Goal: Information Seeking & Learning: Learn about a topic

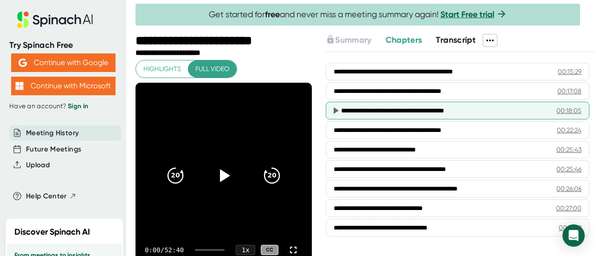
scroll to position [371, 0]
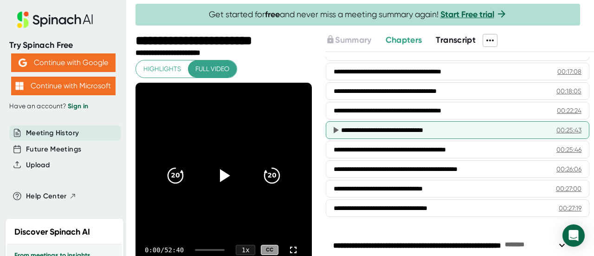
click at [381, 125] on div "**********" at bounding box center [438, 129] width 194 height 9
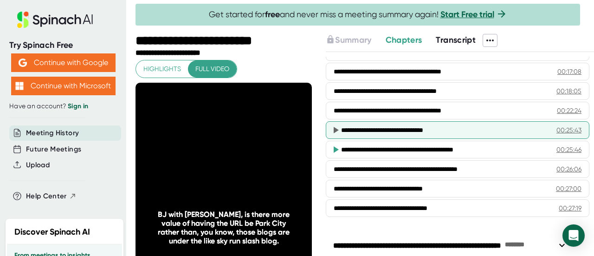
click at [338, 125] on icon at bounding box center [335, 129] width 11 height 11
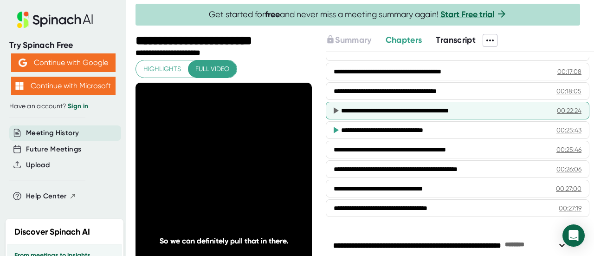
click at [333, 109] on icon at bounding box center [335, 110] width 11 height 11
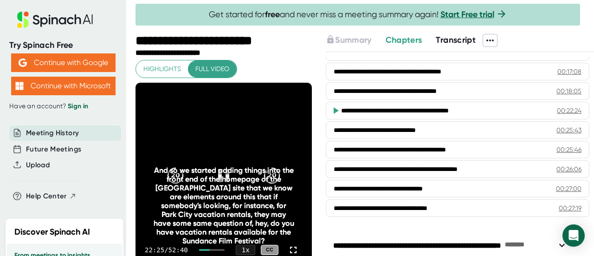
scroll to position [46, 0]
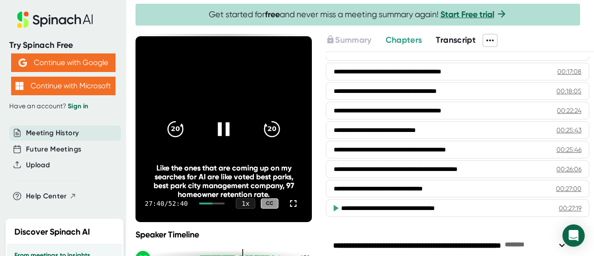
click at [214, 129] on icon at bounding box center [223, 128] width 23 height 23
click at [226, 119] on icon at bounding box center [223, 128] width 23 height 23
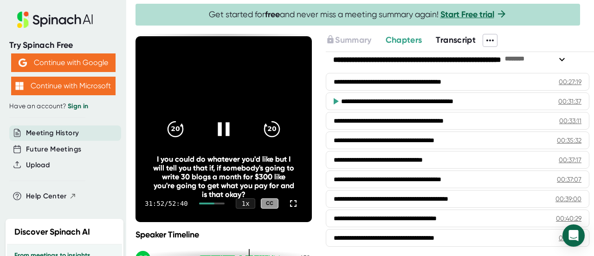
click at [208, 122] on div at bounding box center [223, 128] width 39 height 39
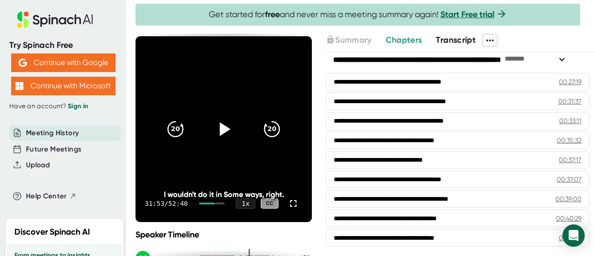
click at [208, 122] on div at bounding box center [223, 128] width 39 height 39
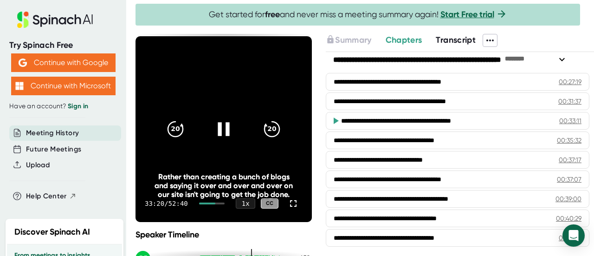
click at [222, 125] on icon at bounding box center [223, 128] width 23 height 23
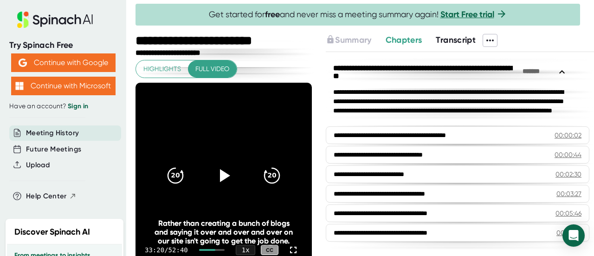
scroll to position [556, 0]
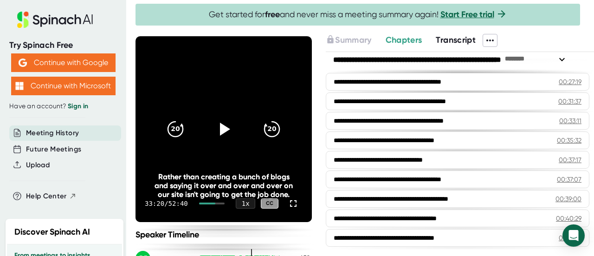
click at [222, 125] on icon at bounding box center [223, 129] width 22 height 22
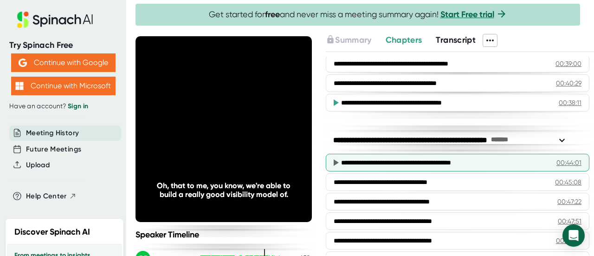
scroll to position [696, 0]
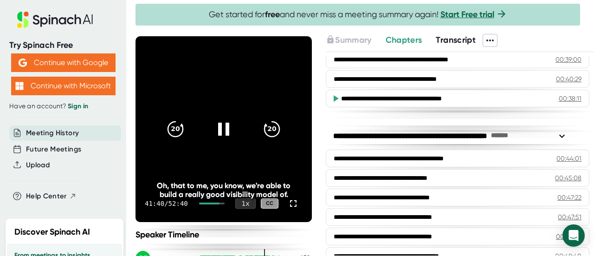
click at [238, 201] on div "1 x" at bounding box center [245, 203] width 20 height 11
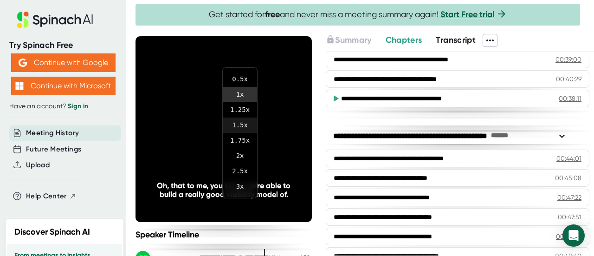
click at [238, 125] on li "1.5 x" at bounding box center [240, 124] width 34 height 15
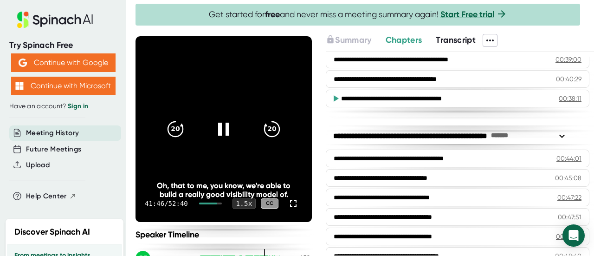
click at [237, 202] on div "1.5 x" at bounding box center [243, 203] width 23 height 11
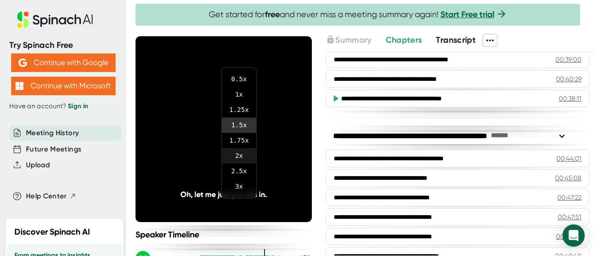
click at [237, 155] on li "2 x" at bounding box center [239, 155] width 34 height 15
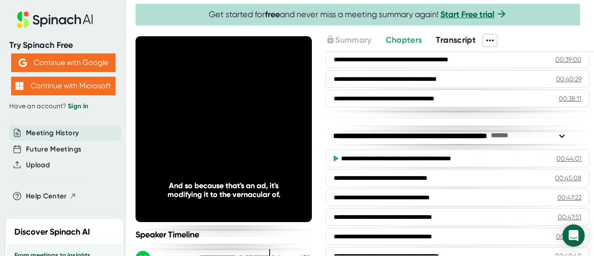
click at [240, 202] on div "2 x" at bounding box center [245, 203] width 20 height 11
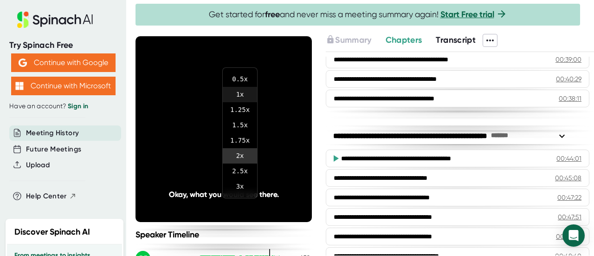
click at [248, 90] on li "1 x" at bounding box center [240, 94] width 34 height 15
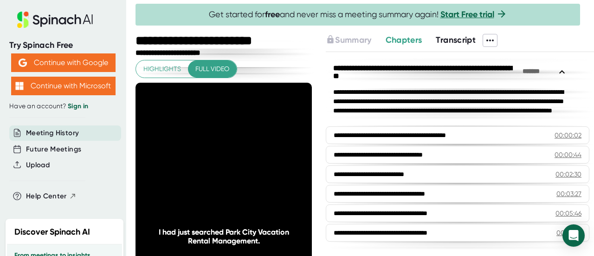
scroll to position [696, 0]
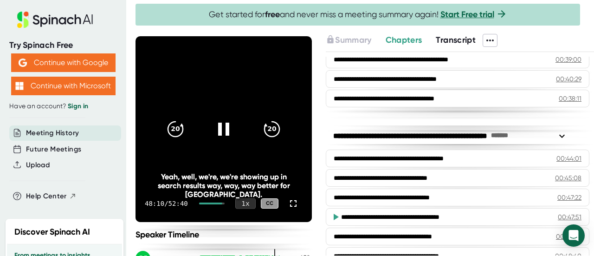
click at [241, 203] on div "1 x" at bounding box center [245, 203] width 20 height 11
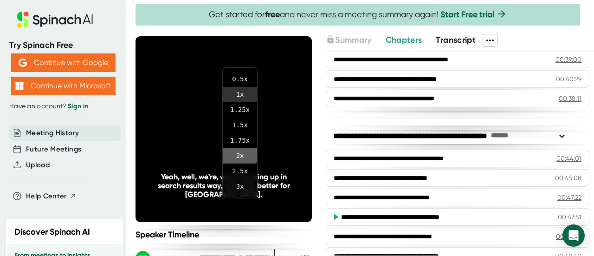
click at [238, 154] on li "2 x" at bounding box center [240, 155] width 34 height 15
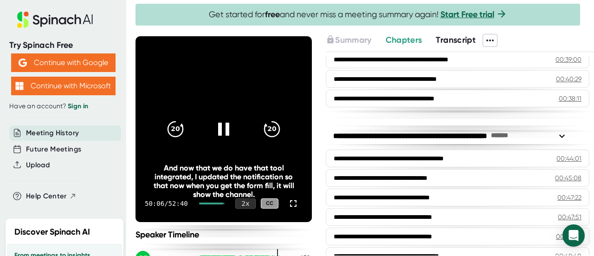
click at [238, 205] on div "2 x" at bounding box center [245, 203] width 20 height 11
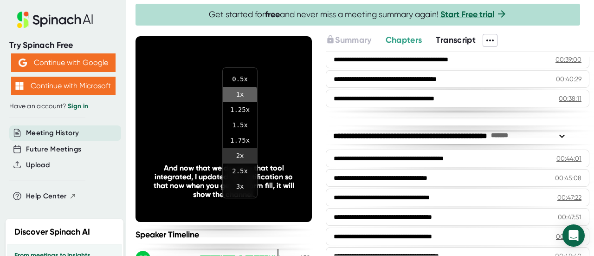
click at [237, 96] on li "1 x" at bounding box center [240, 94] width 34 height 15
